Goal: Task Accomplishment & Management: Manage account settings

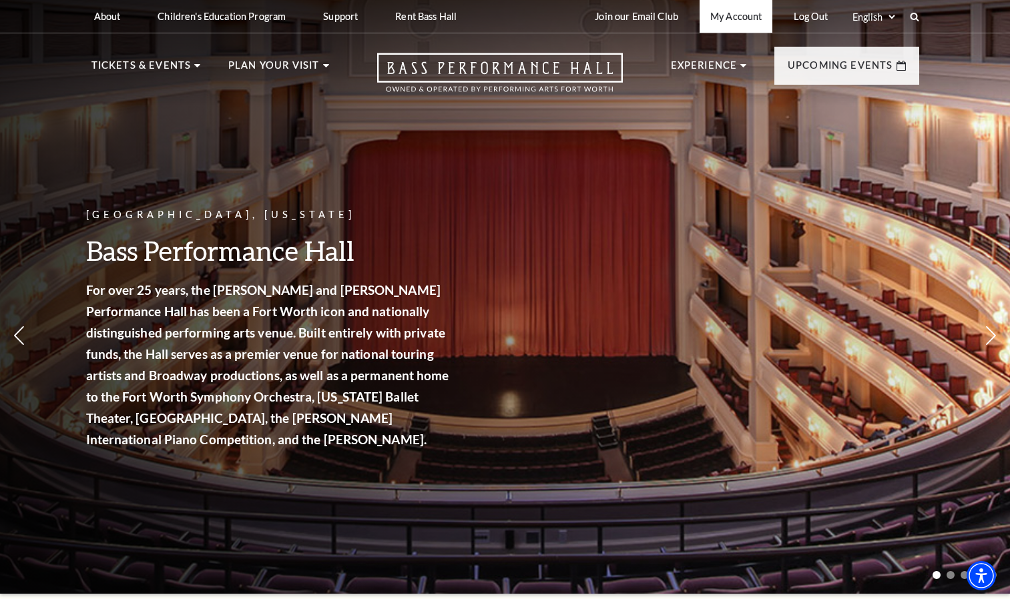
click at [730, 17] on link "My Account" at bounding box center [736, 16] width 73 height 33
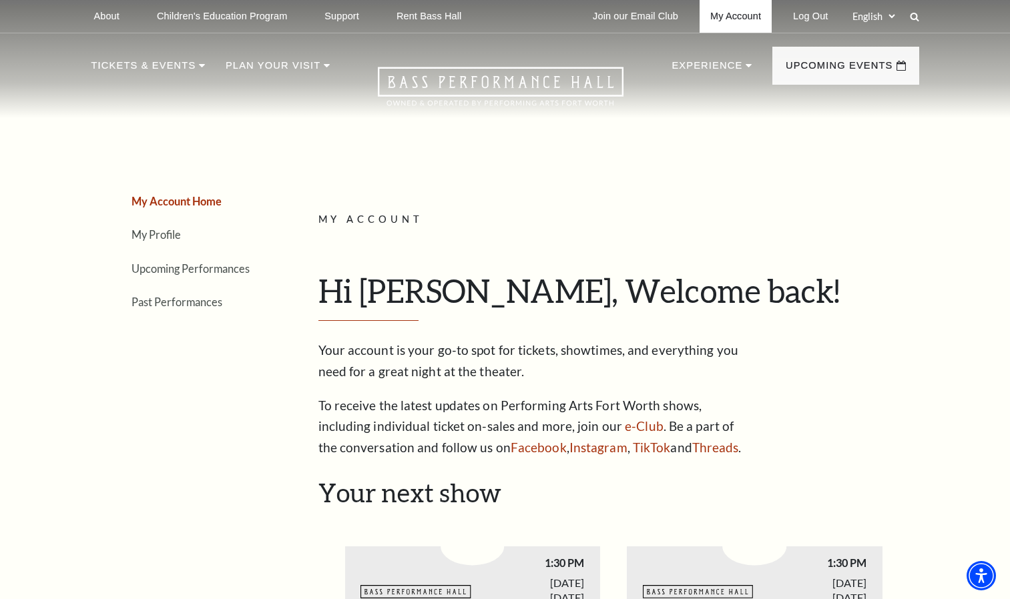
click at [747, 22] on link "My Account" at bounding box center [736, 16] width 72 height 33
click at [144, 235] on link "My Profile" at bounding box center [155, 234] width 49 height 13
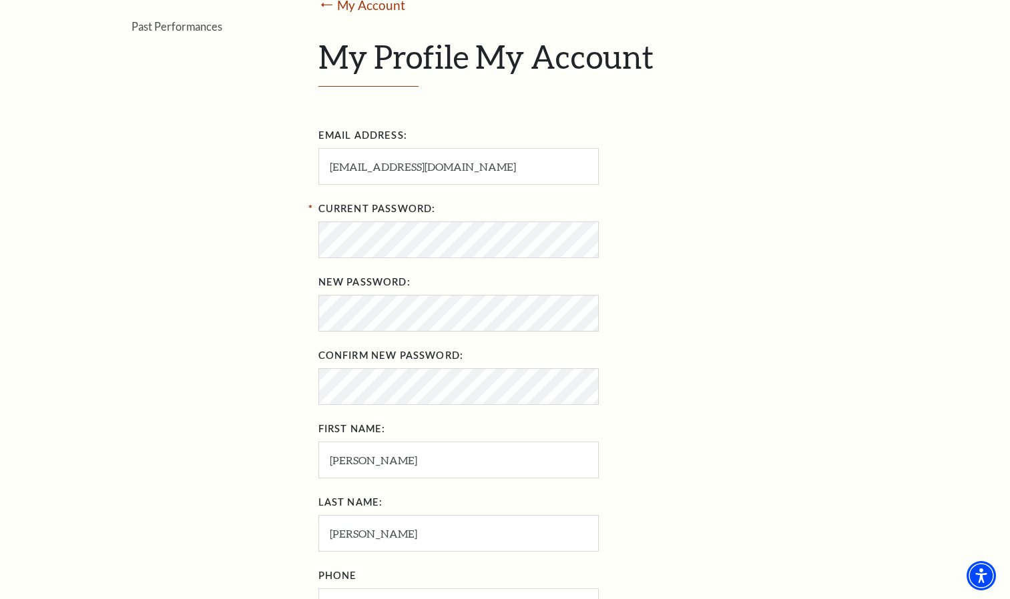
scroll to position [276, 0]
click at [274, 270] on div "My Account Home My Profile Upcoming Performances Past Performances Loading... A…" at bounding box center [505, 349] width 828 height 1003
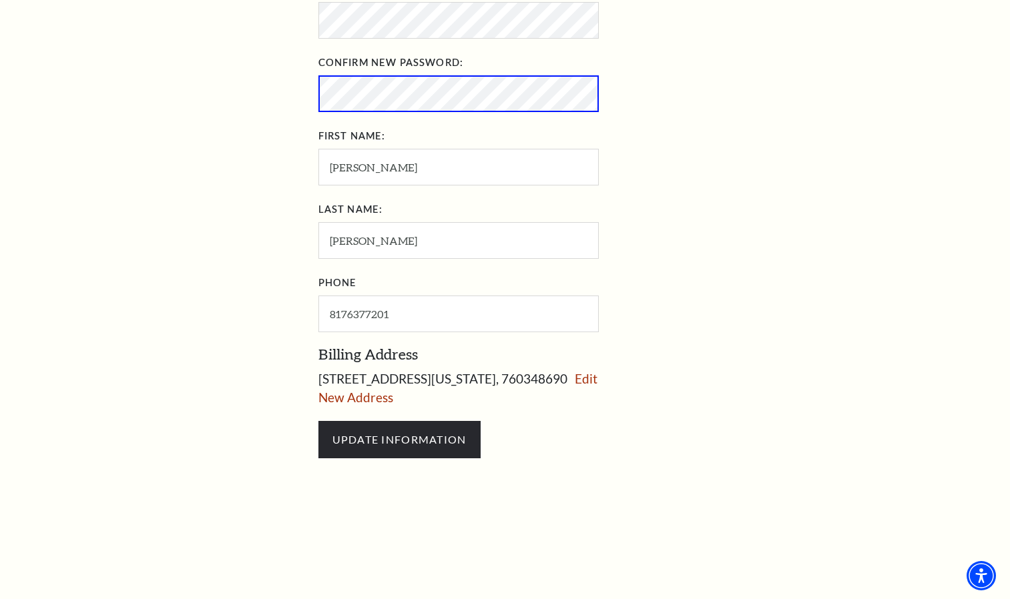
scroll to position [560, 0]
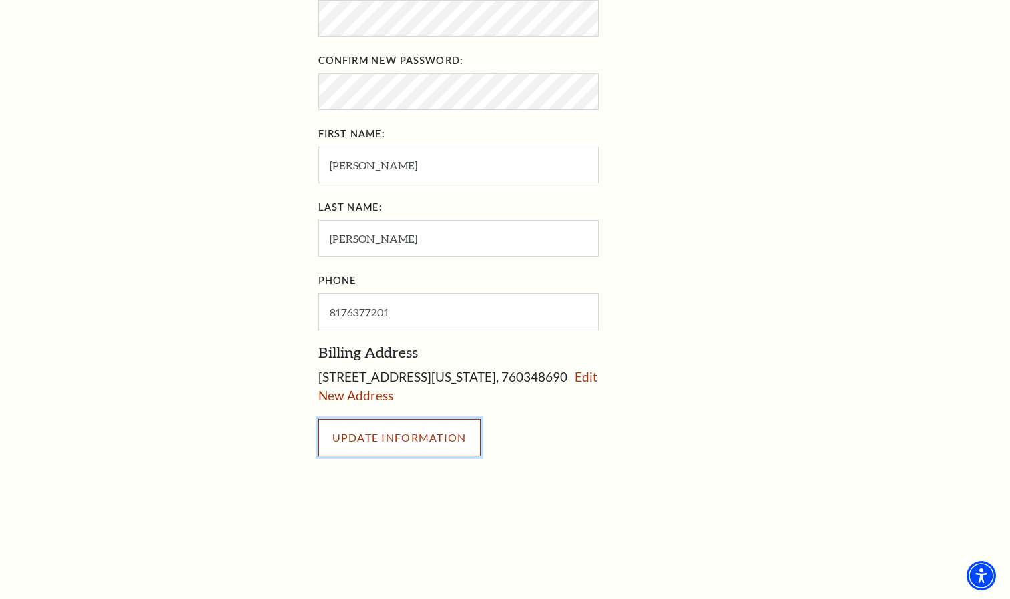
click at [380, 428] on input "UPDATE INFORMATION" at bounding box center [399, 437] width 162 height 37
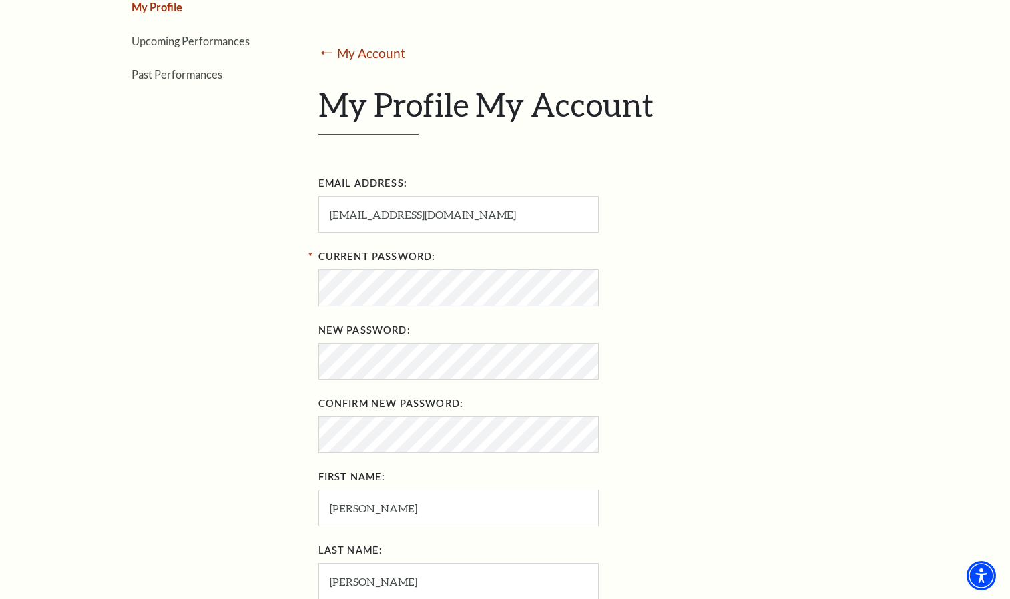
scroll to position [216, 0]
click at [234, 218] on div "My Account Home My Profile Upcoming Performances Past Performances" at bounding box center [179, 400] width 177 height 1003
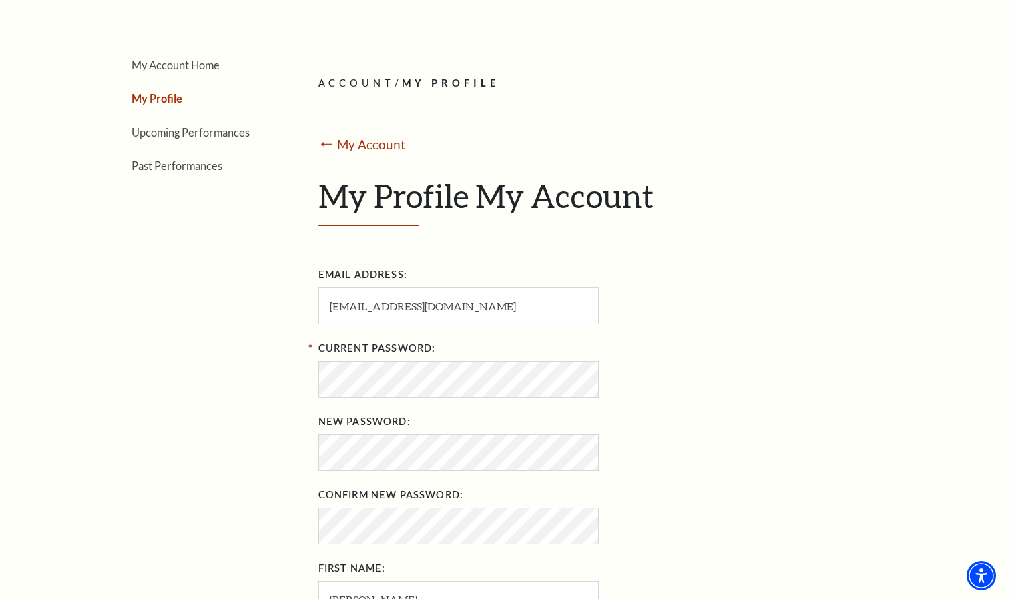
scroll to position [0, 0]
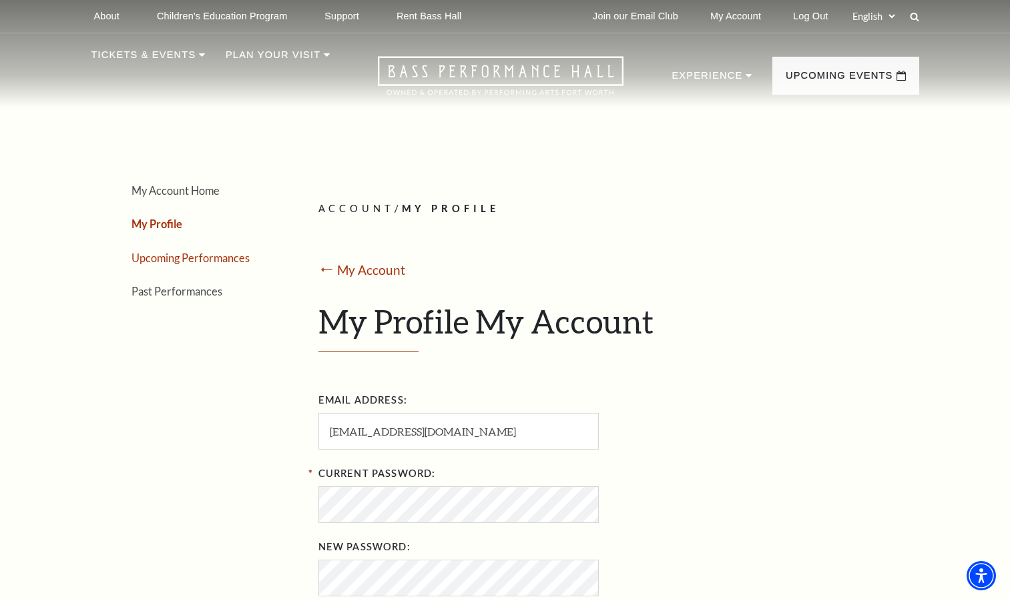
click at [209, 254] on link "Upcoming Performances" at bounding box center [190, 258] width 118 height 13
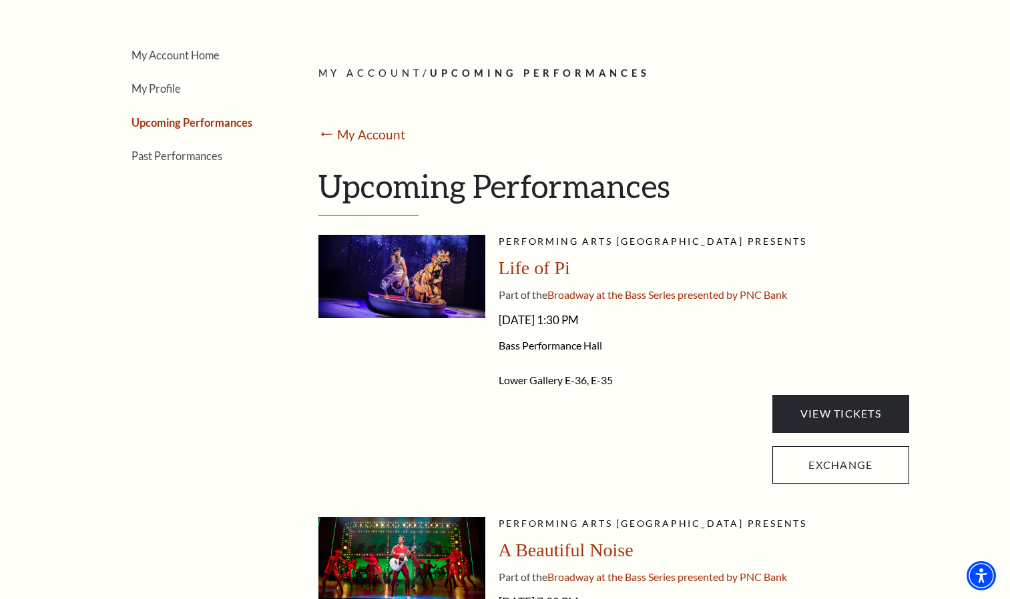
scroll to position [138, 0]
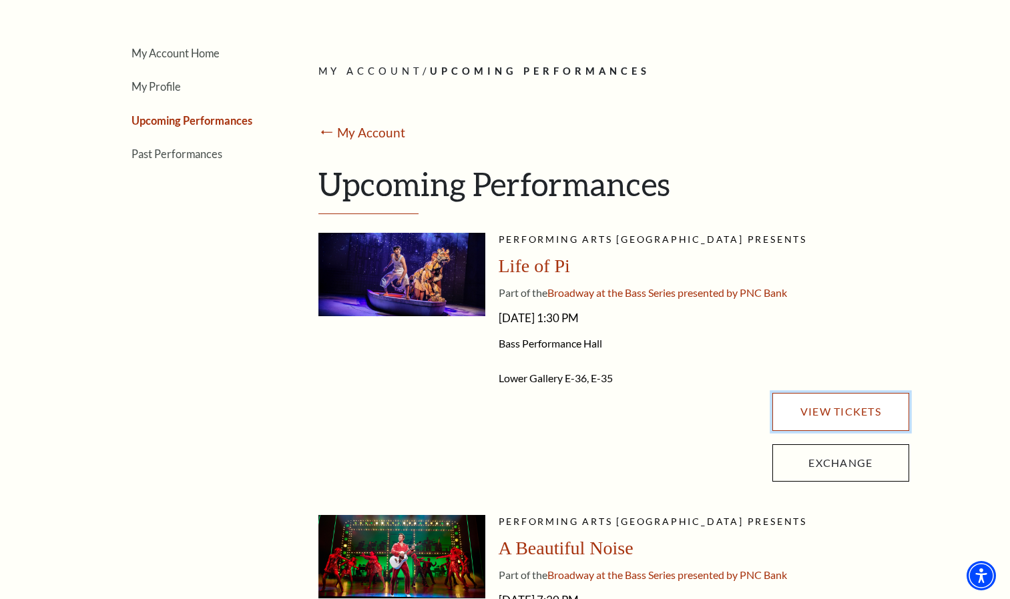
click at [806, 417] on link "View Tickets" at bounding box center [840, 411] width 136 height 37
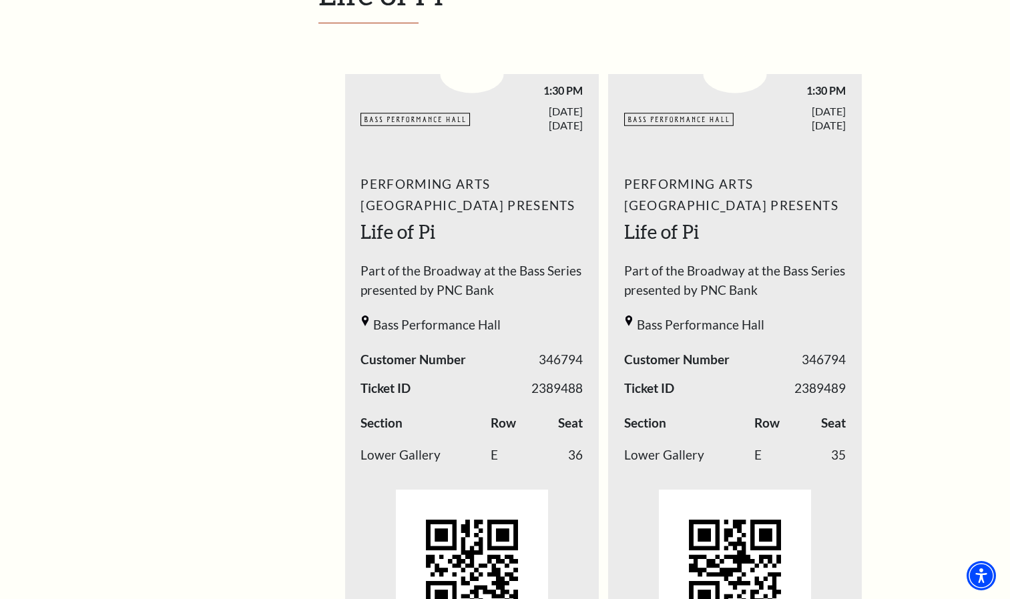
scroll to position [189, 0]
